Goal: Task Accomplishment & Management: Manage account settings

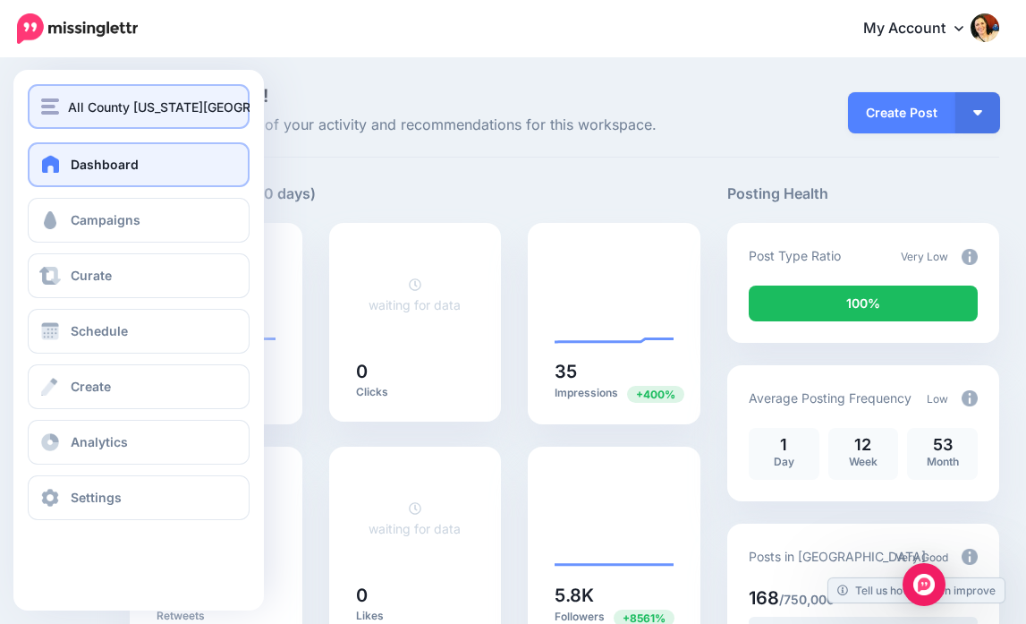
click at [58, 114] on img "button" at bounding box center [50, 106] width 18 height 16
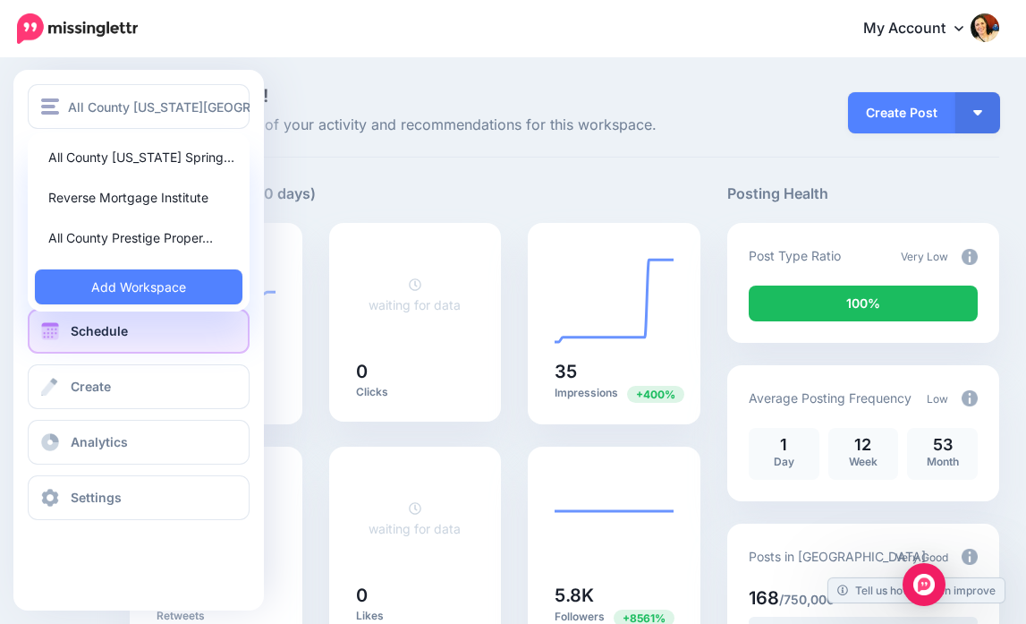
click at [56, 332] on span at bounding box center [49, 331] width 23 height 18
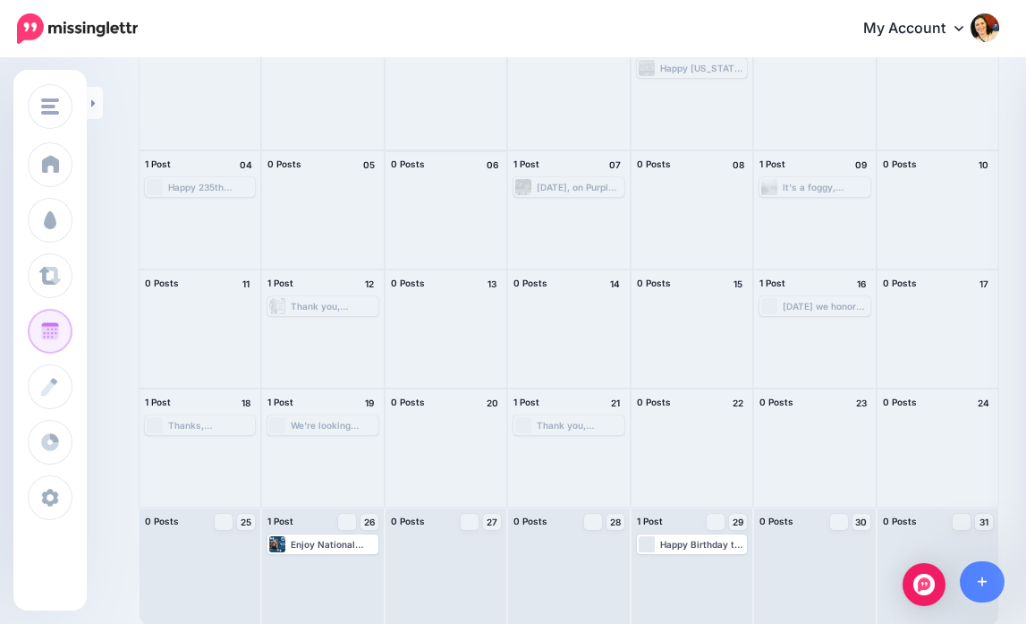
scroll to position [163, 0]
